Goal: Check status

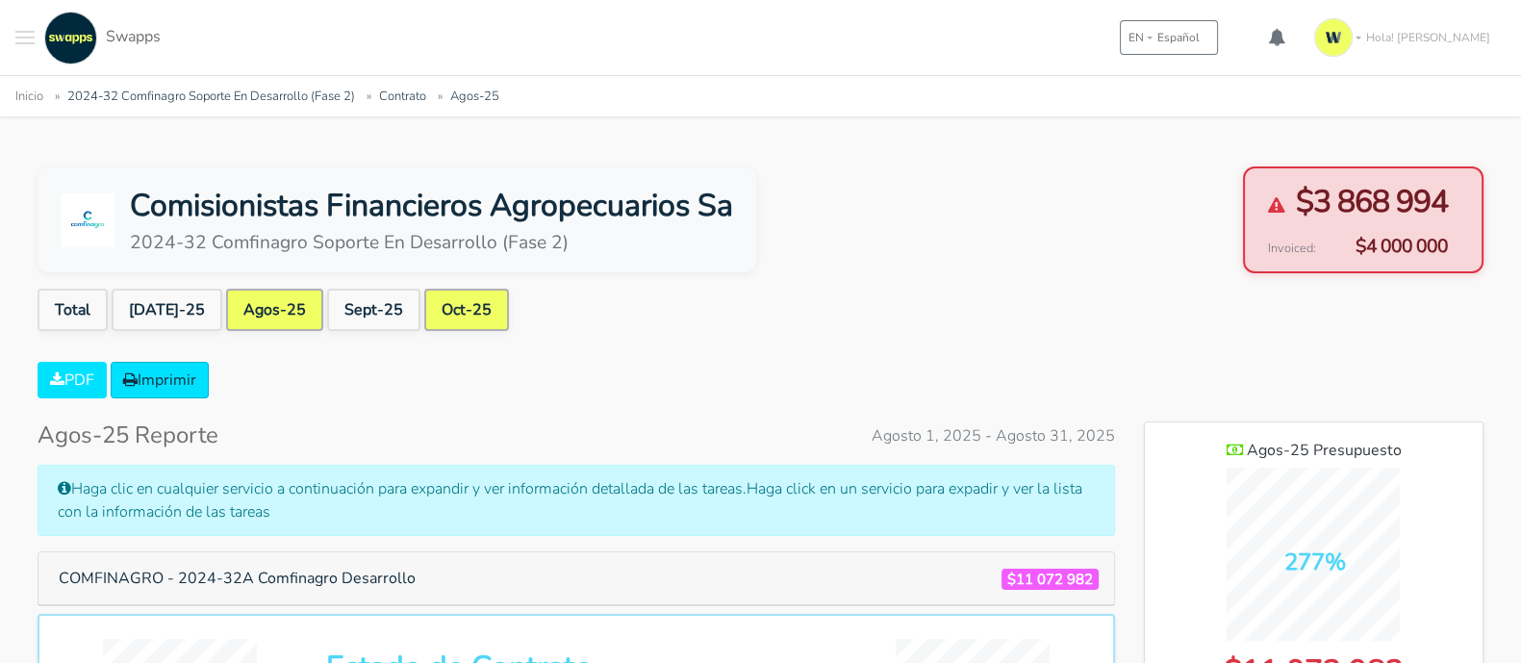
click at [427, 316] on link "Oct-25" at bounding box center [466, 310] width 85 height 42
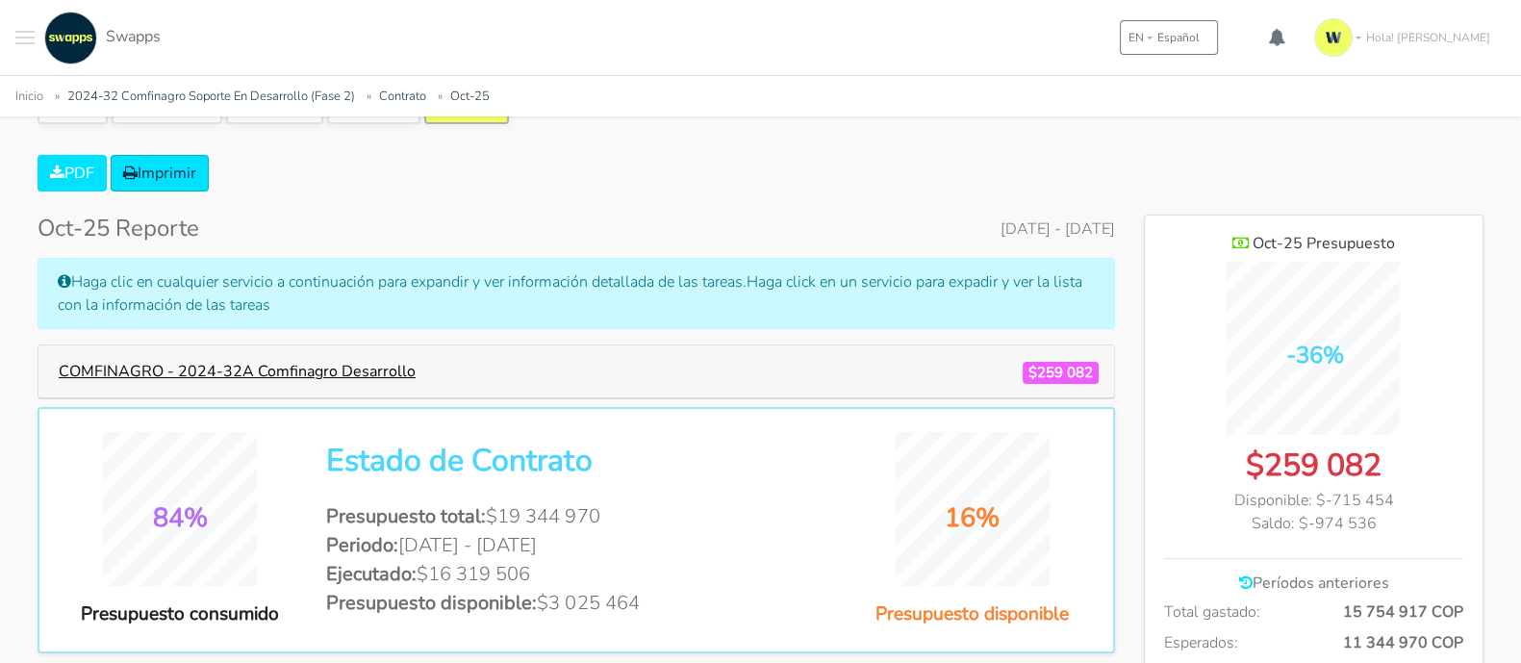
scroll to position [239, 0]
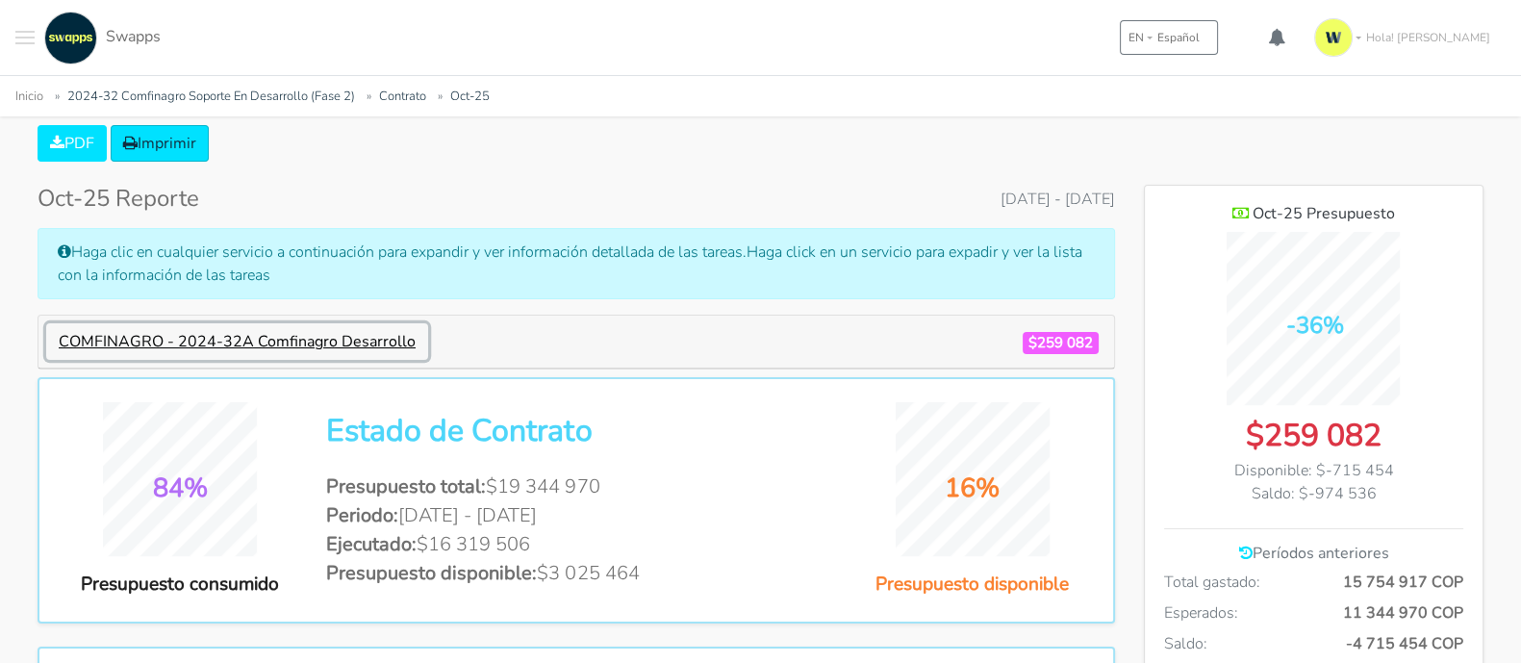
click at [339, 337] on button "COMFINAGRO - 2024-32A Comfinagro Desarrollo" at bounding box center [237, 341] width 382 height 37
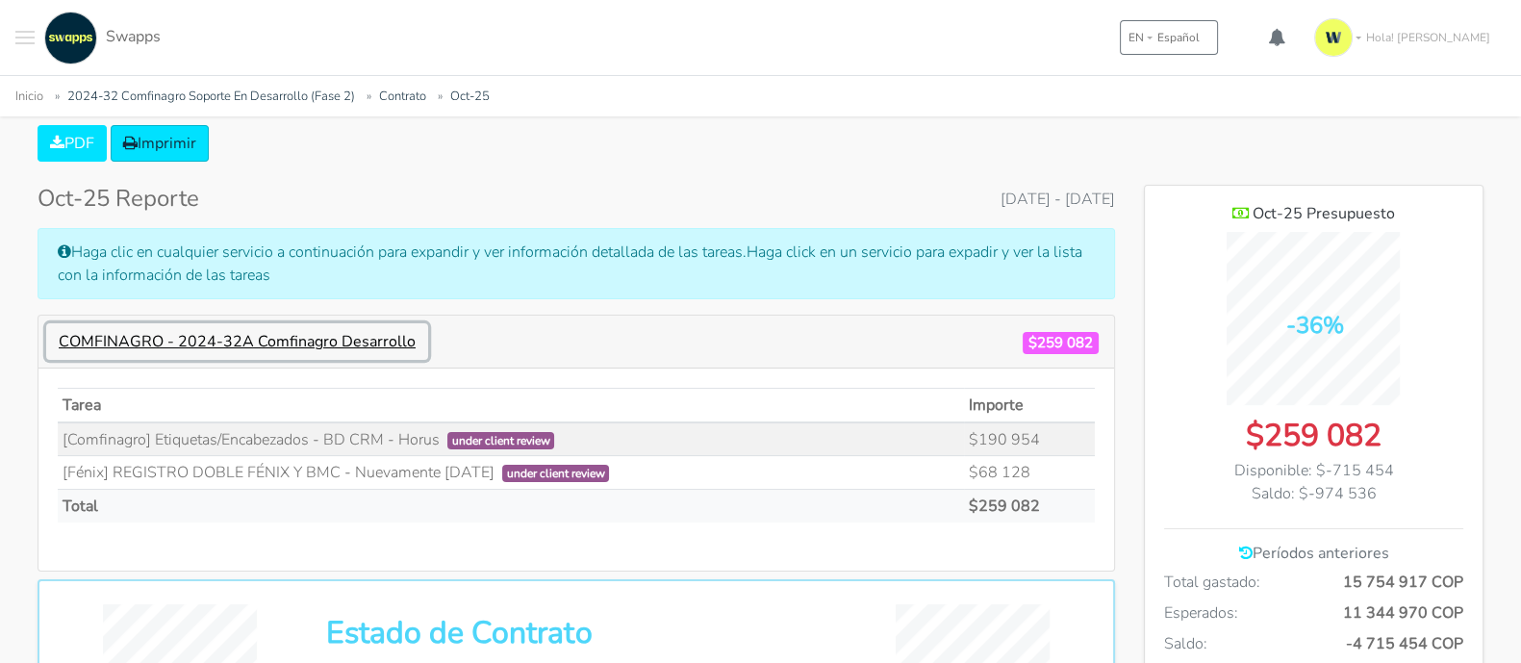
scroll to position [1461, 338]
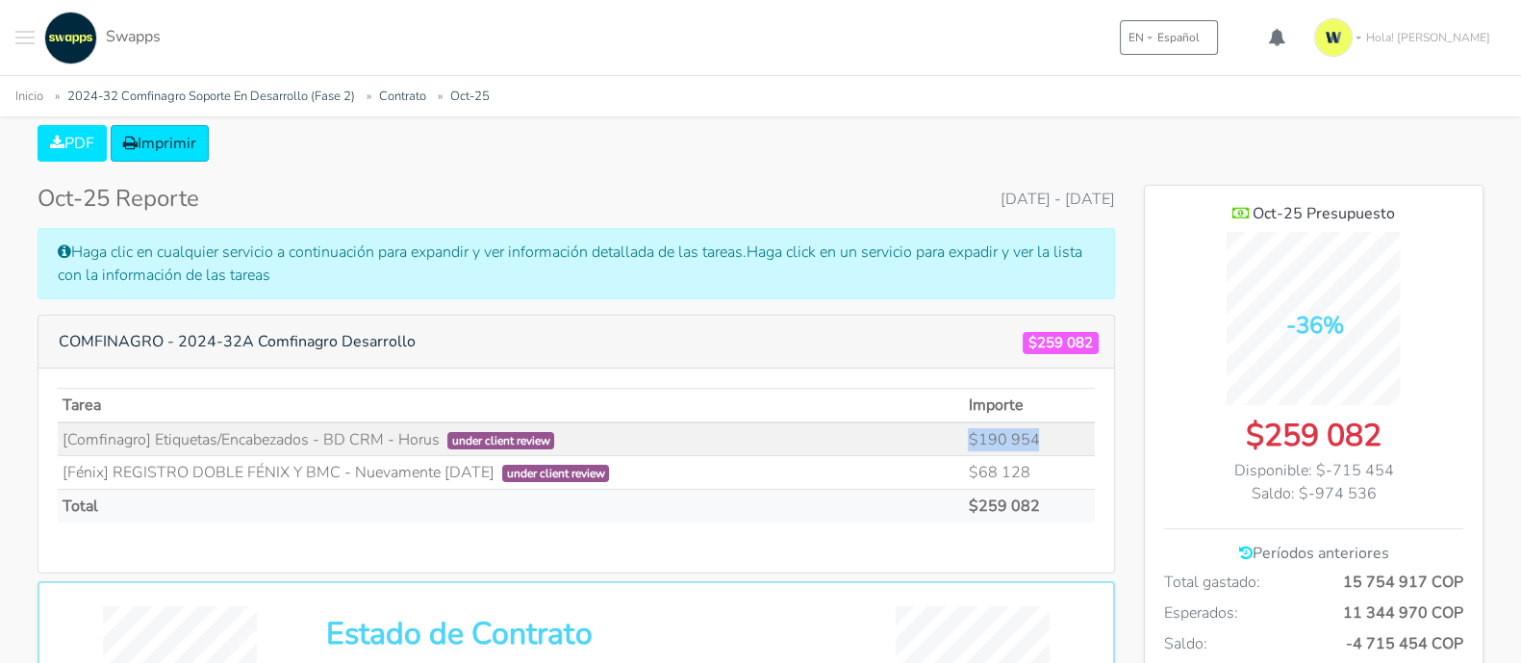
drag, startPoint x: 1046, startPoint y: 432, endPoint x: 962, endPoint y: 427, distance: 84.8
click at [962, 427] on tr "[Comfinagro] Etiquetas/Encabezados - BD CRM - Horus under client review $190 954" at bounding box center [576, 439] width 1037 height 34
click at [693, 390] on th "Tarea" at bounding box center [511, 406] width 906 height 34
drag, startPoint x: 1047, startPoint y: 437, endPoint x: 970, endPoint y: 426, distance: 78.6
click at [970, 426] on td "$190 954" at bounding box center [1029, 439] width 131 height 34
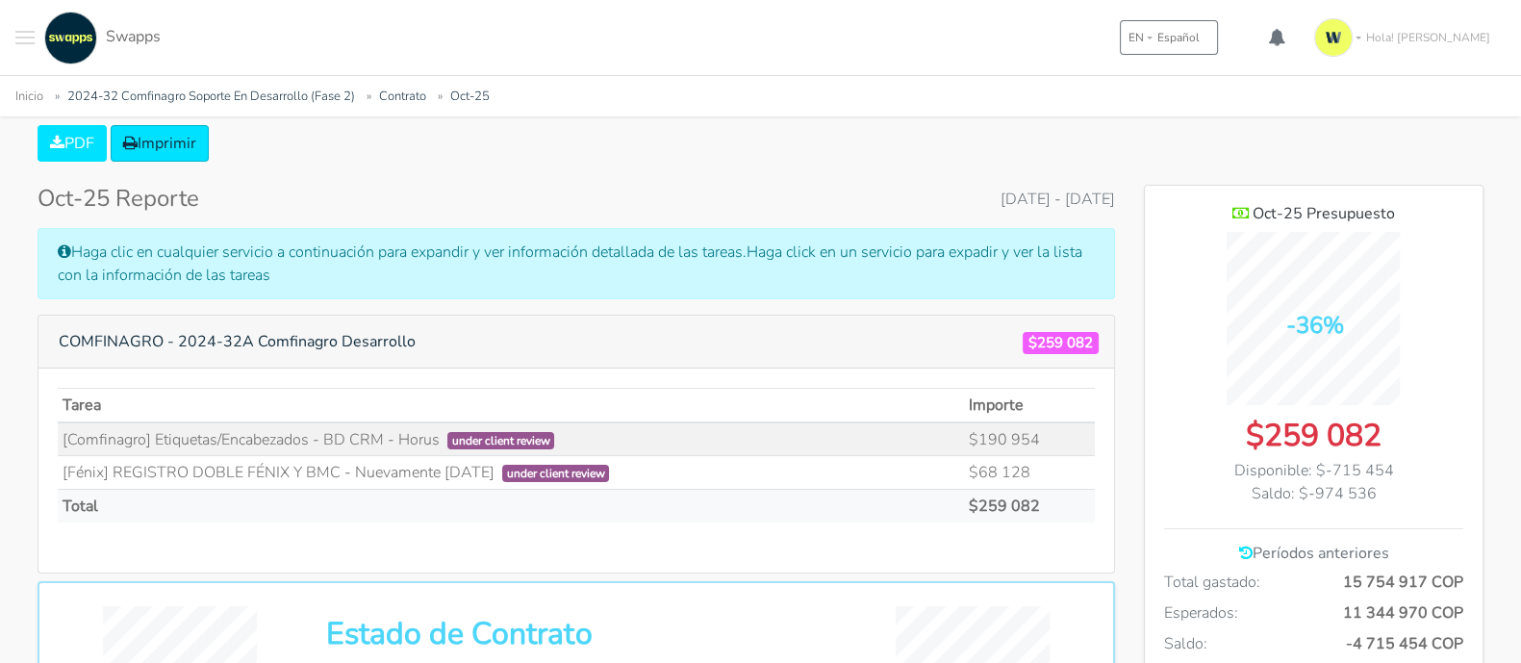
click at [718, 380] on div "Tarea Importe under client review $190 954 $68 128 Total" at bounding box center [575, 469] width 1075 height 203
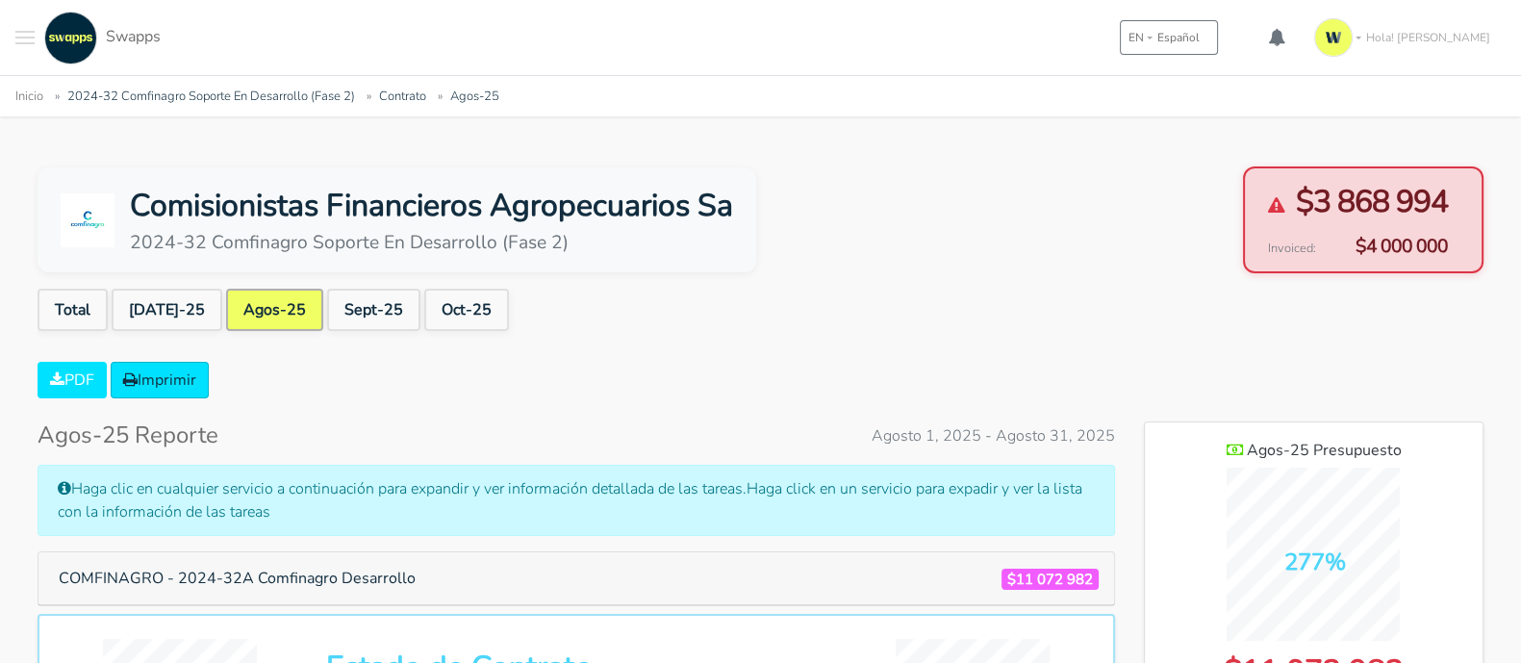
scroll to position [1323, 338]
click at [362, 322] on link "Sept-25" at bounding box center [373, 310] width 93 height 42
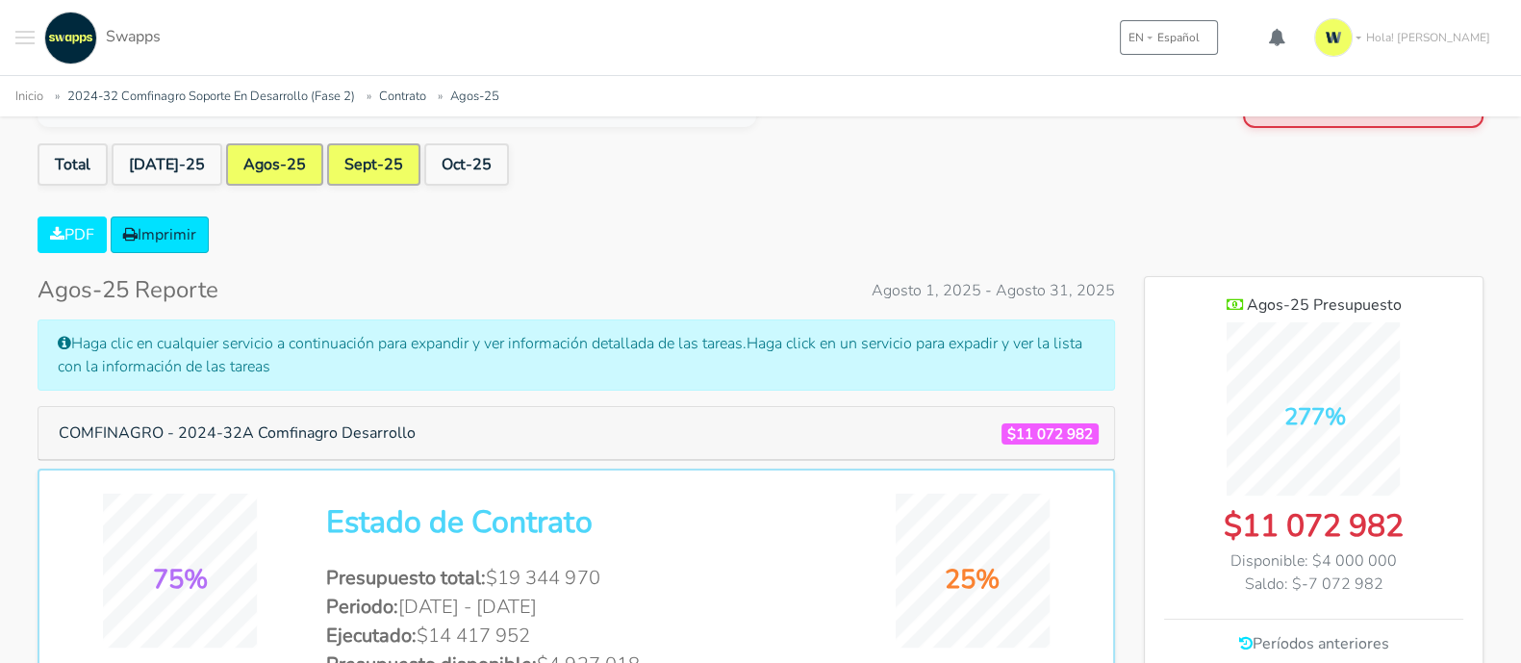
scroll to position [0, 0]
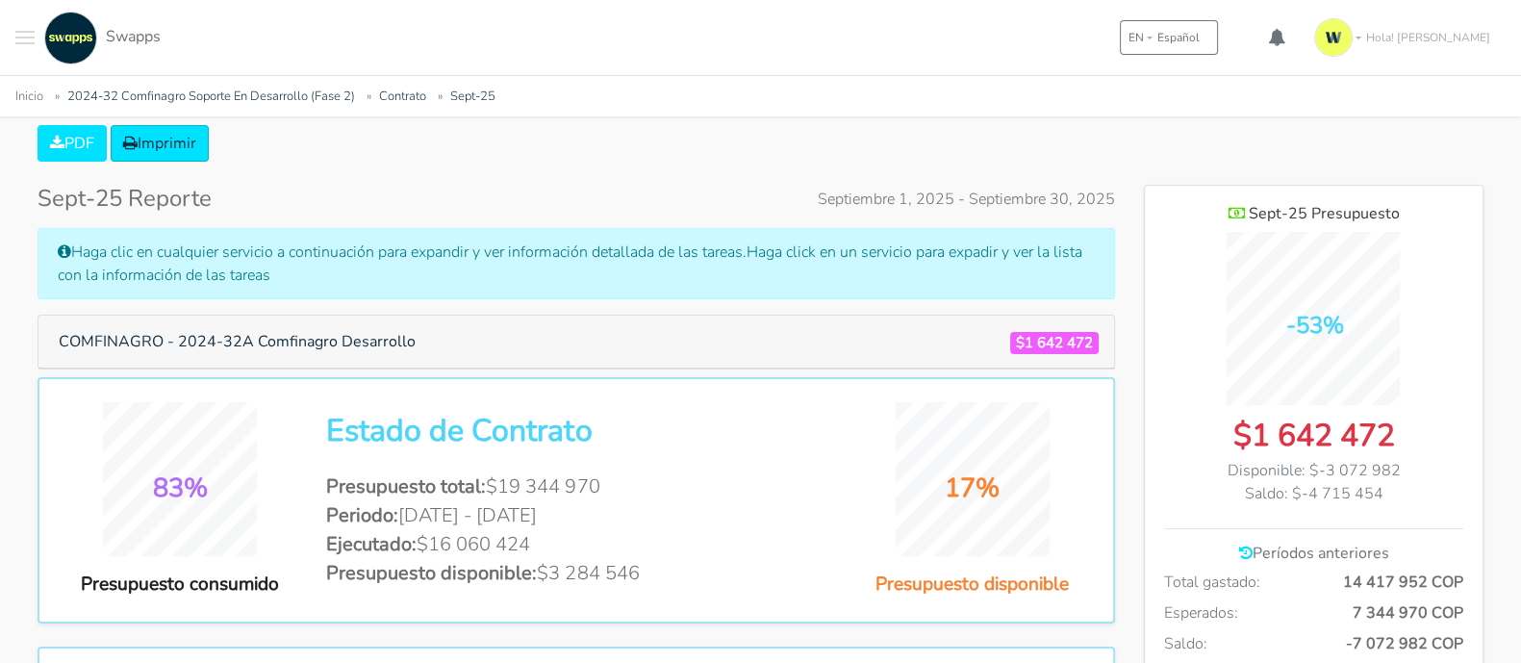
drag, startPoint x: 1023, startPoint y: 343, endPoint x: 1109, endPoint y: 339, distance: 85.7
click at [1109, 339] on div "COMFINAGRO - 2024-32A Comfinagro Desarrollo $1 642 472" at bounding box center [575, 341] width 1075 height 53
click at [698, 315] on div "COMFINAGRO - 2024-32A Comfinagro Desarrollo $1 642 472" at bounding box center [575, 341] width 1075 height 53
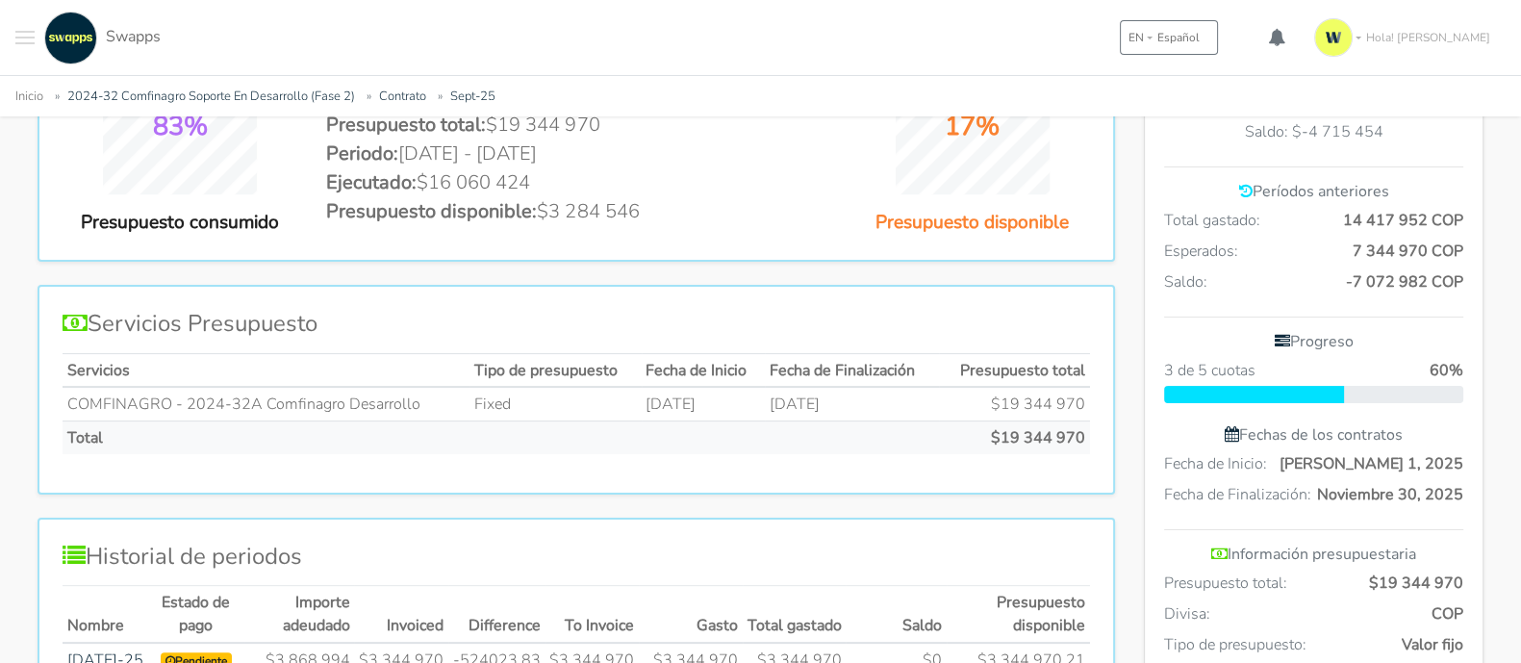
scroll to position [721, 0]
